Goal: Check status

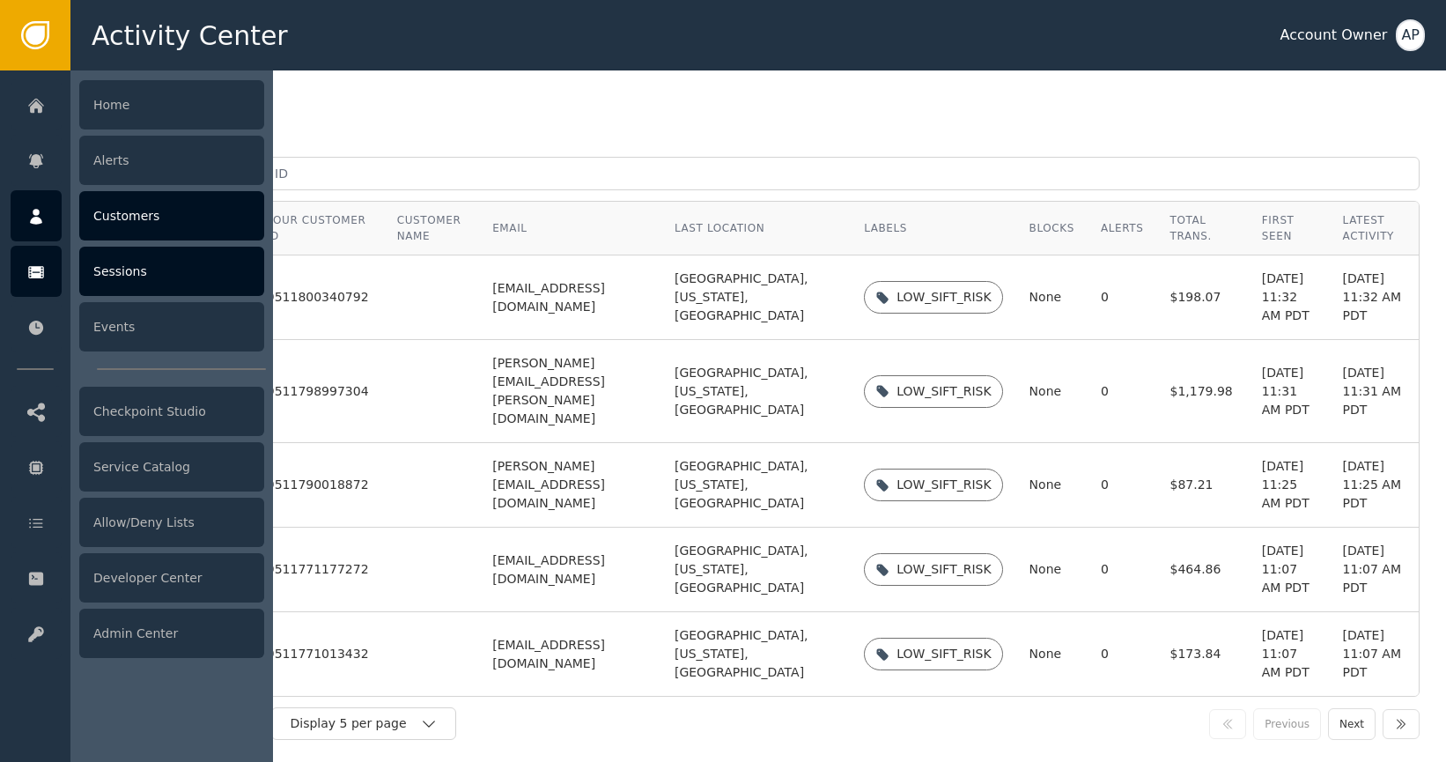
click at [136, 275] on div "Sessions" at bounding box center [171, 271] width 185 height 49
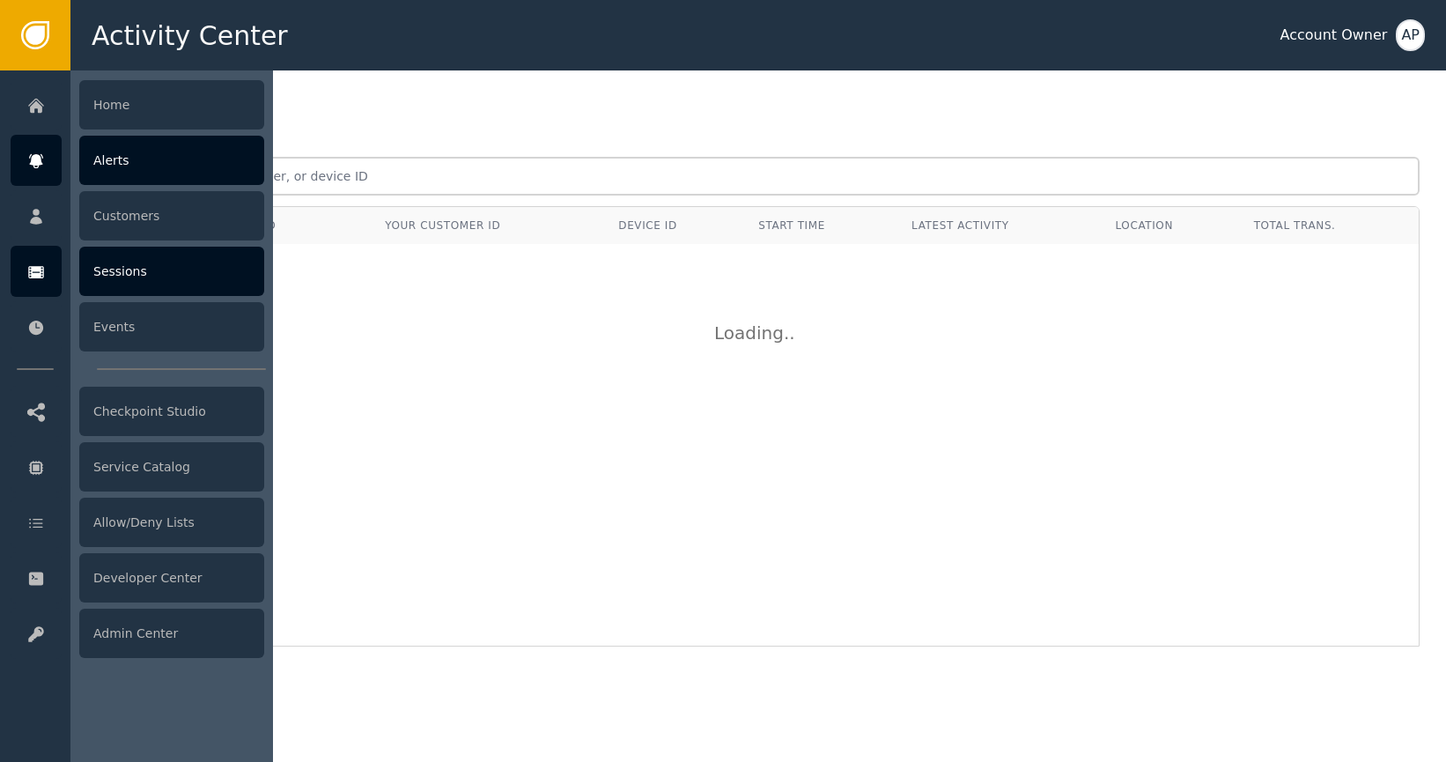
click at [45, 151] on div at bounding box center [36, 160] width 51 height 51
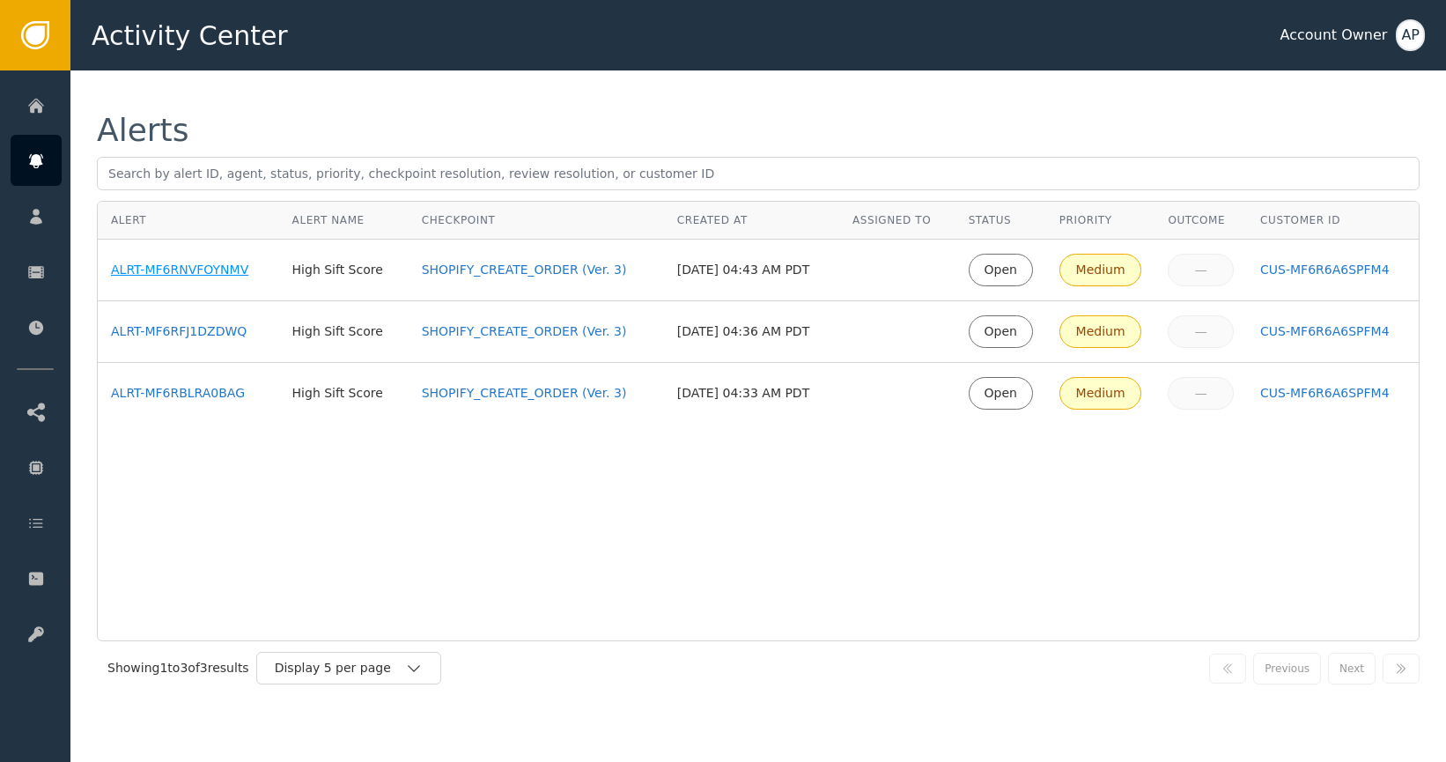
click at [179, 266] on div "ALRT-MF6RNVFOYNMV" at bounding box center [188, 270] width 155 height 18
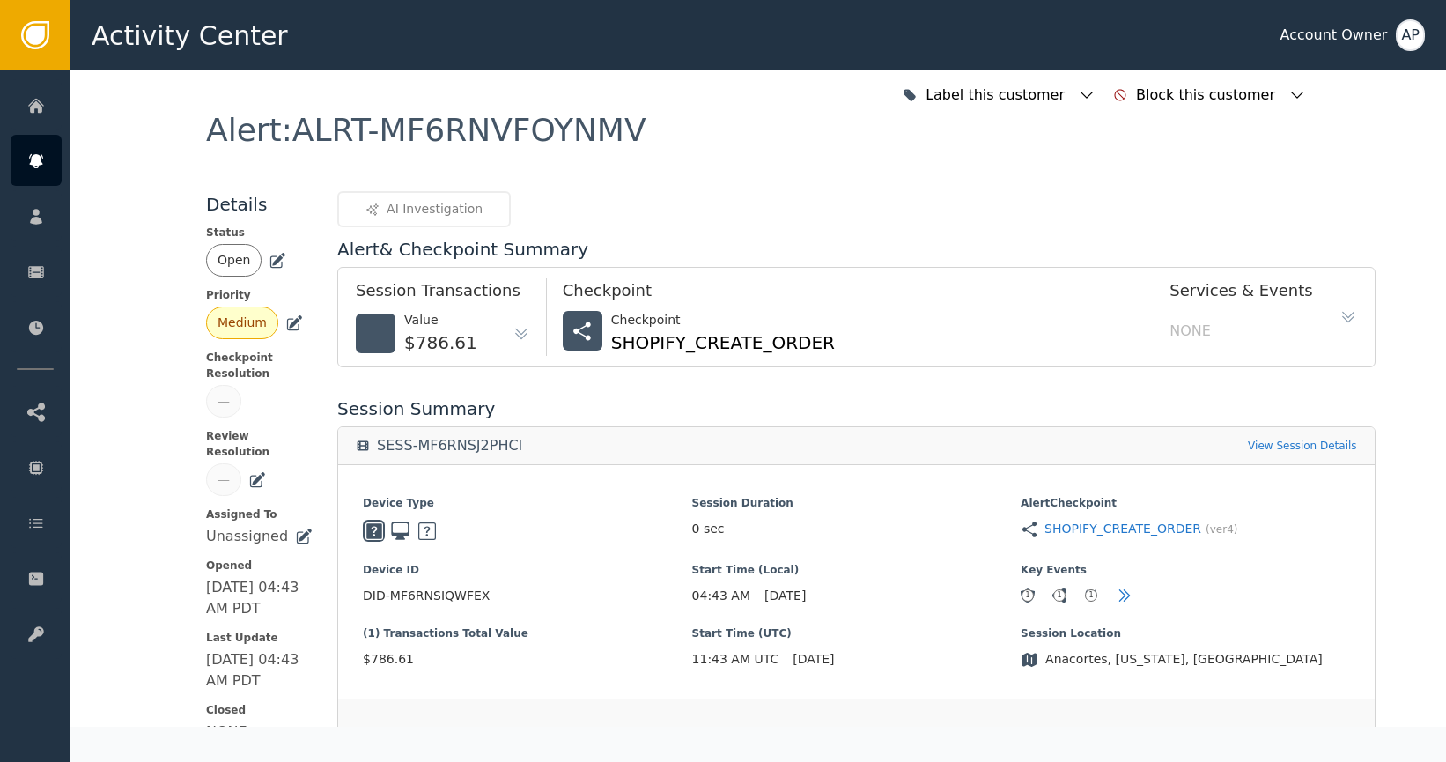
click at [273, 258] on icon at bounding box center [279, 259] width 12 height 12
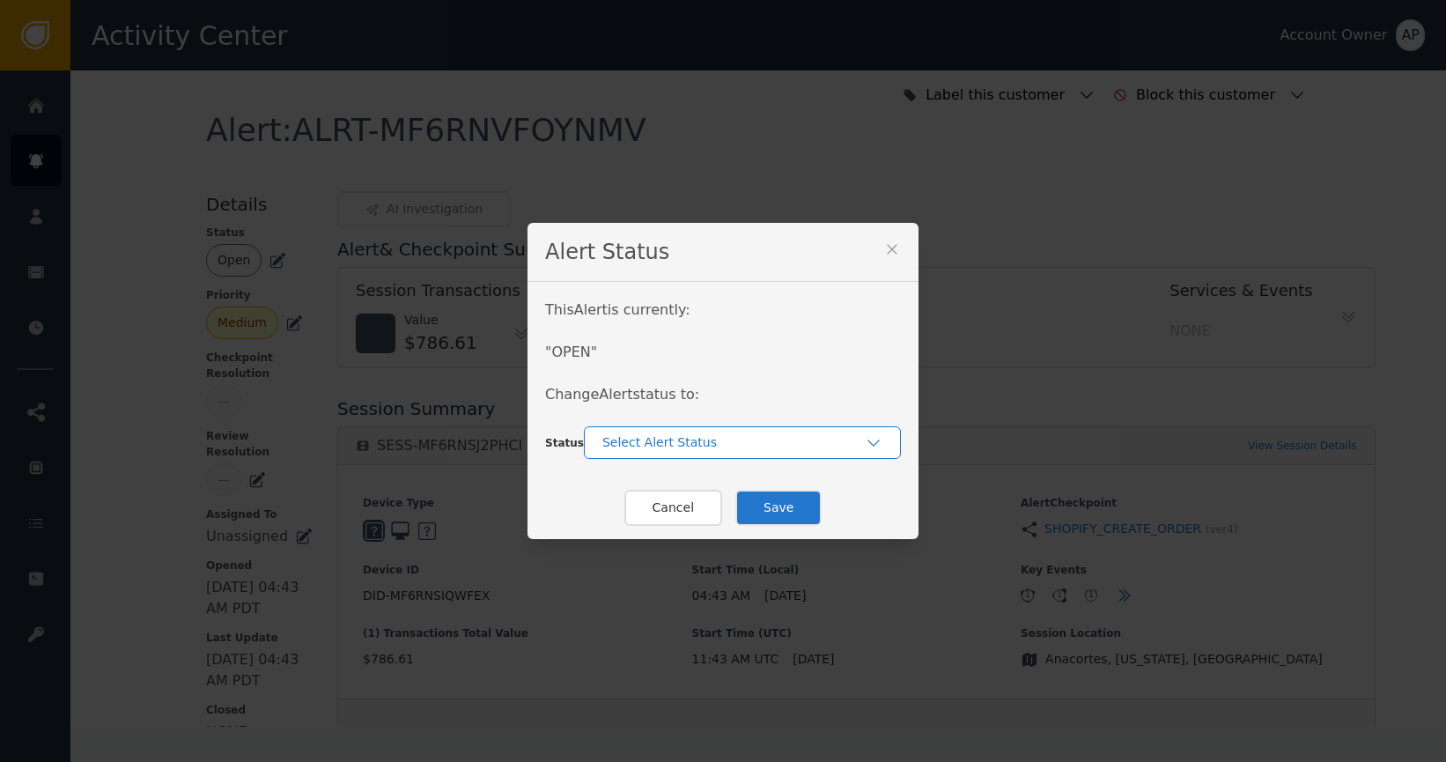
click at [704, 435] on div "Select Alert Status" at bounding box center [733, 442] width 262 height 18
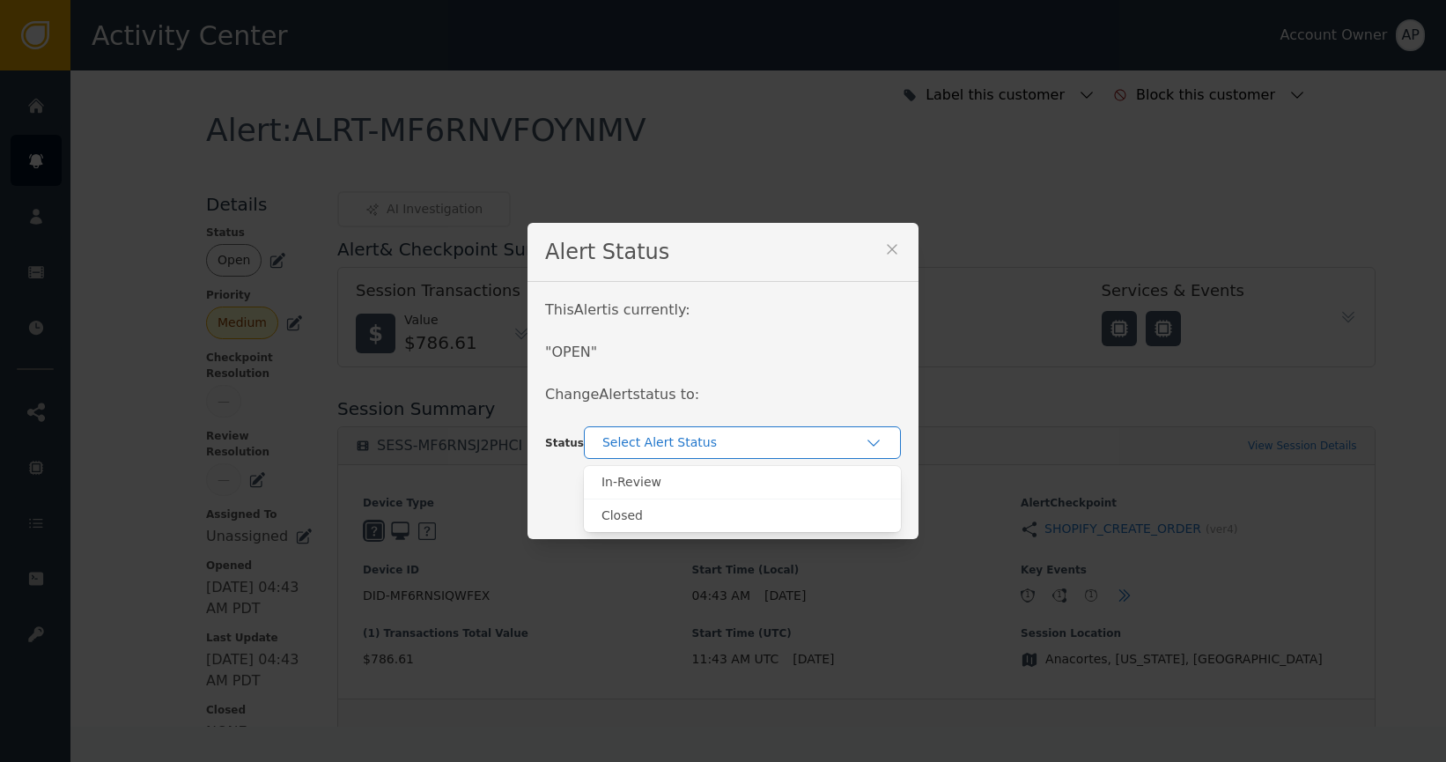
click at [704, 436] on div "Select Alert Status" at bounding box center [733, 442] width 262 height 18
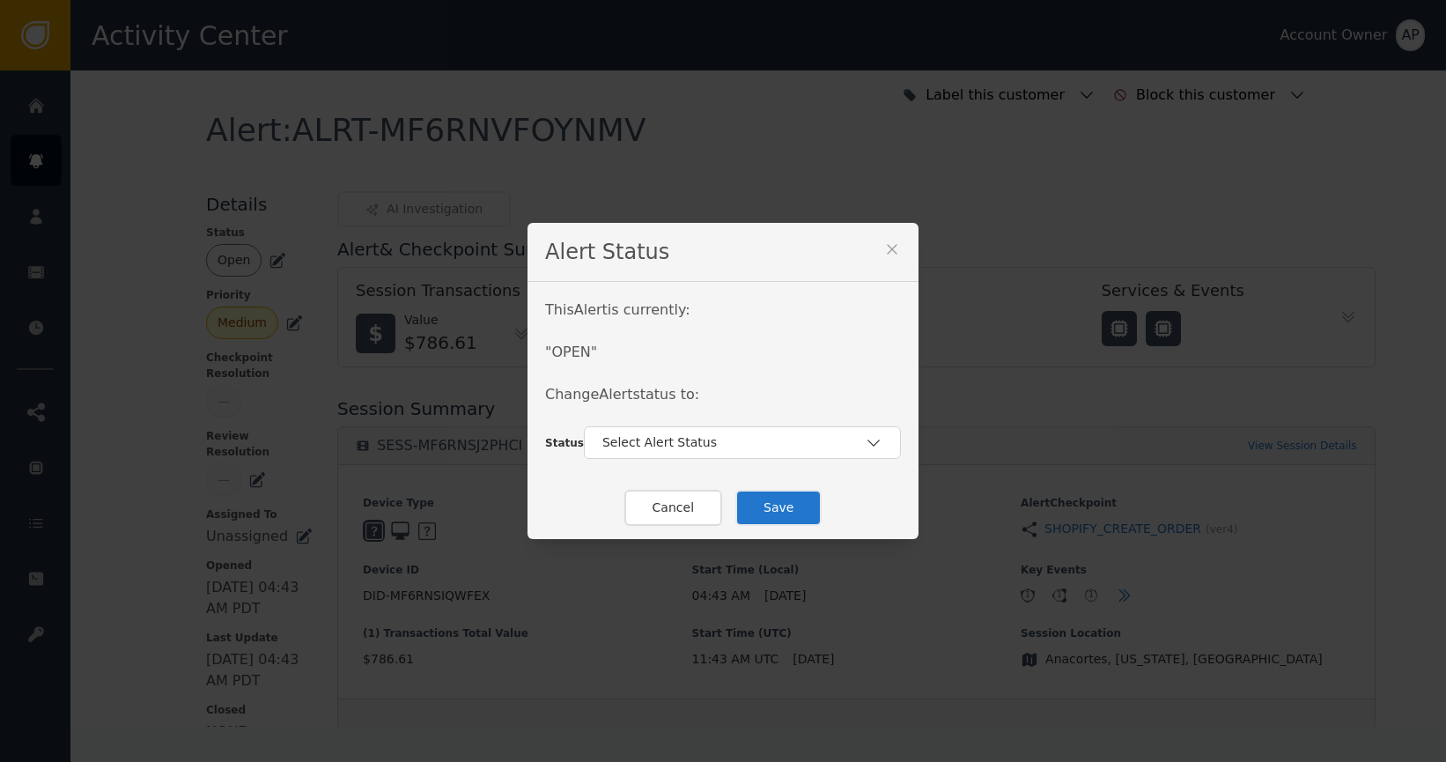
click at [887, 247] on icon at bounding box center [892, 249] width 18 height 18
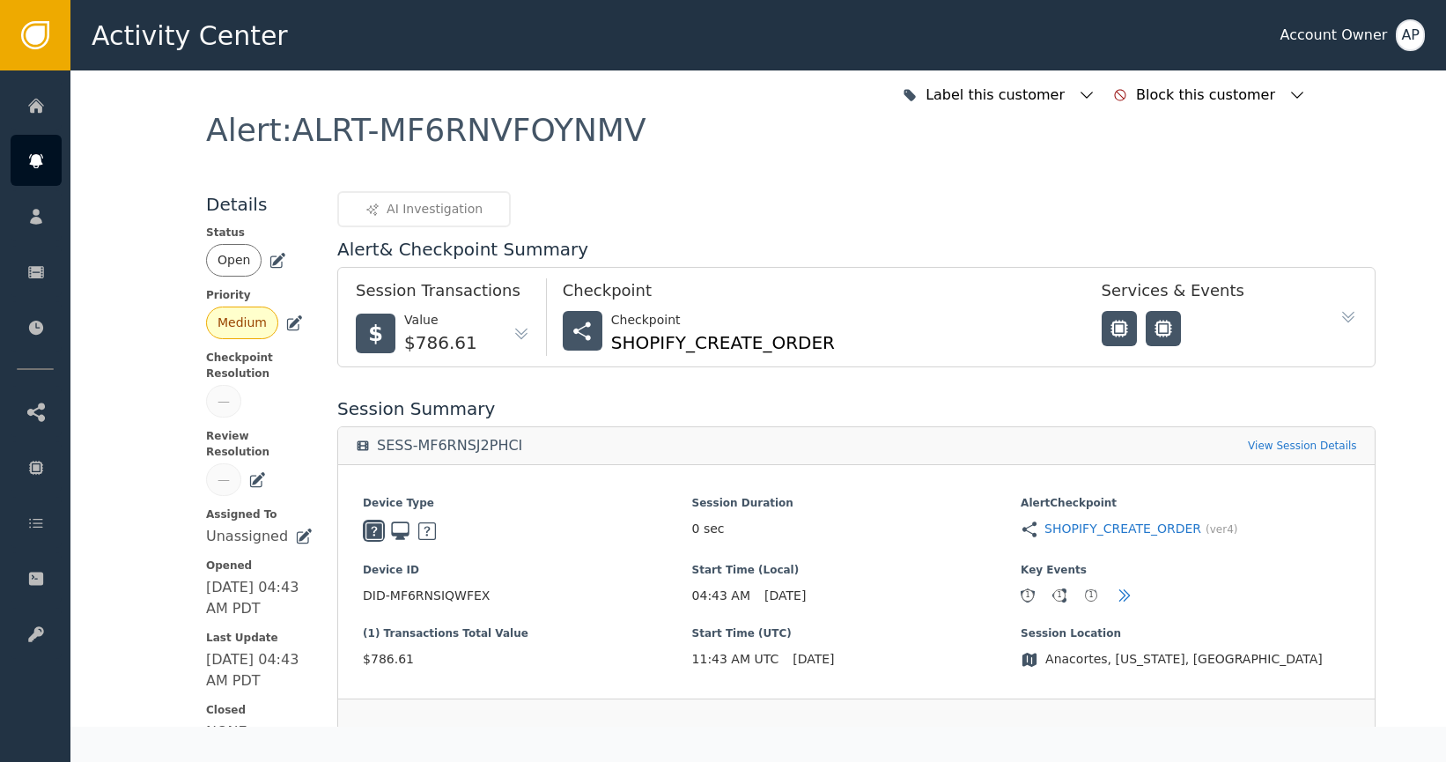
drag, startPoint x: 759, startPoint y: 213, endPoint x: 772, endPoint y: 212, distance: 13.2
click at [761, 212] on div "AI Investigation" at bounding box center [856, 209] width 1038 height 36
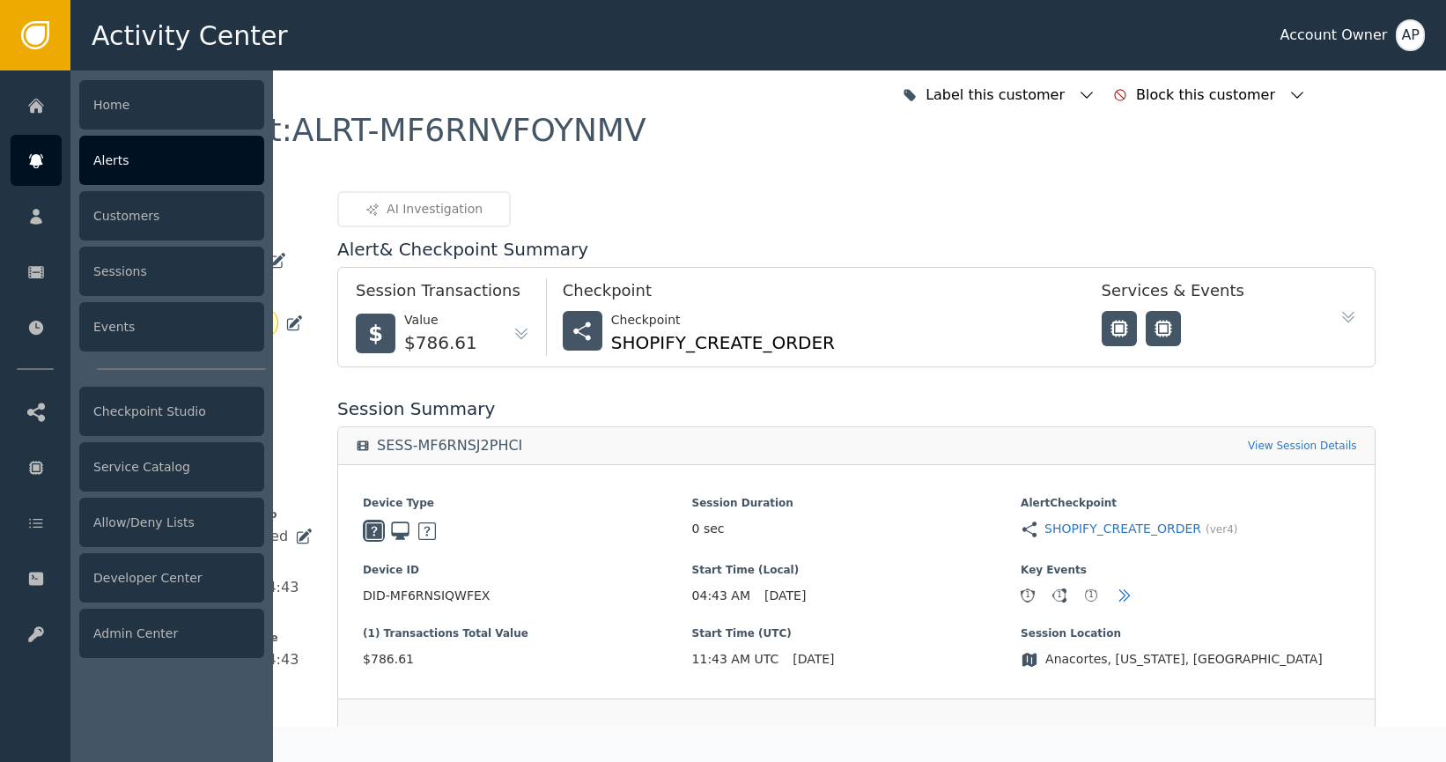
click at [33, 167] on icon at bounding box center [36, 160] width 18 height 19
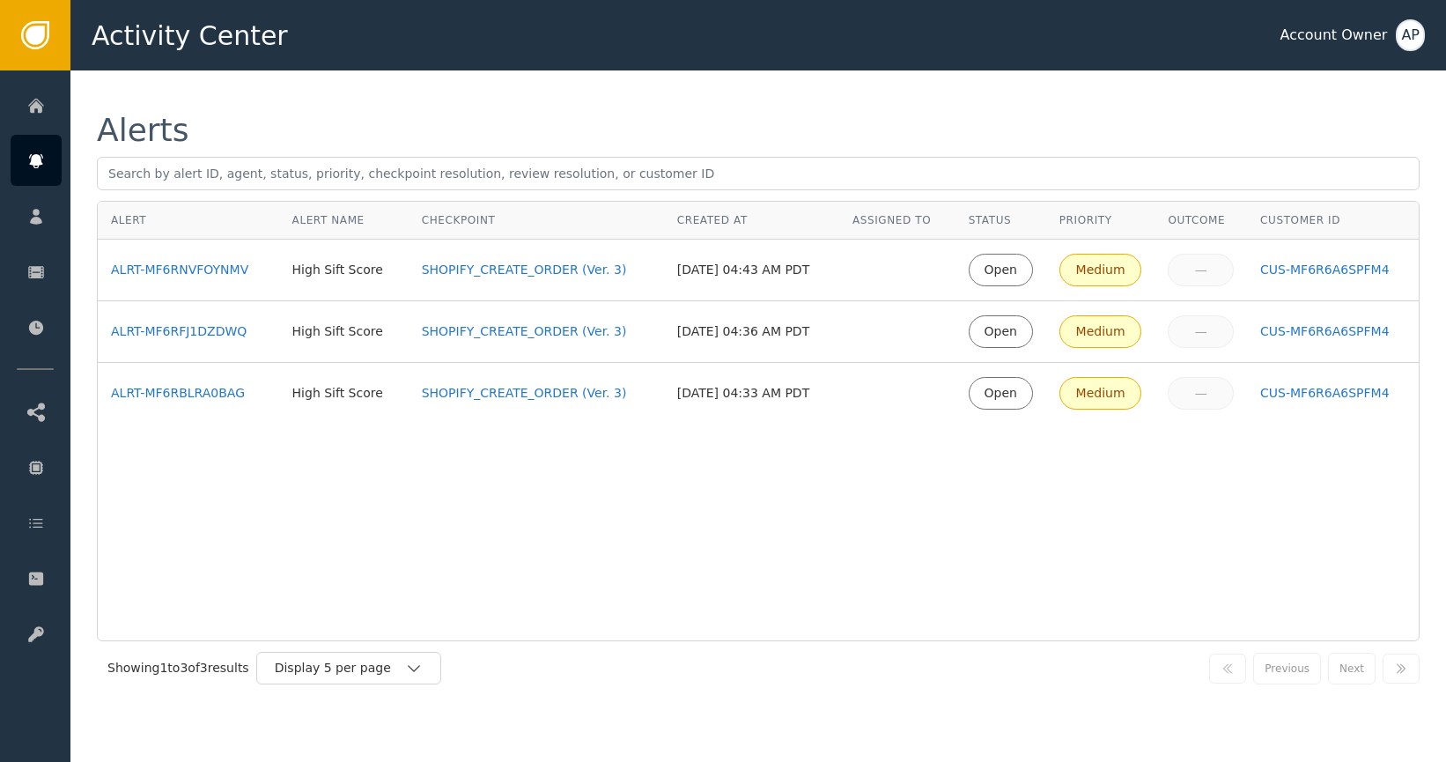
drag, startPoint x: 582, startPoint y: 534, endPoint x: 565, endPoint y: 510, distance: 29.1
click at [583, 533] on div "Alert Alert Name Checkpoint Created At Assigned To Status Priority Outcome Cust…" at bounding box center [758, 421] width 1322 height 440
